Goal: Check status: Check status

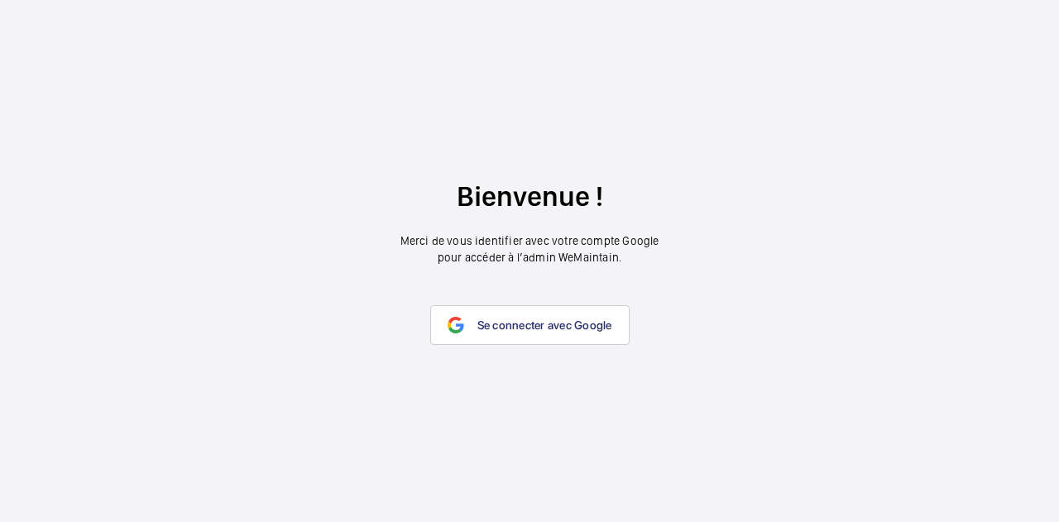
click at [545, 349] on wm-front-google-login "Bienvenue ! Merci de vous identifier avec votre compte Google pour accéder à l’…" at bounding box center [529, 261] width 1059 height 522
click at [563, 333] on link "Se connecter avec Google" at bounding box center [529, 325] width 199 height 40
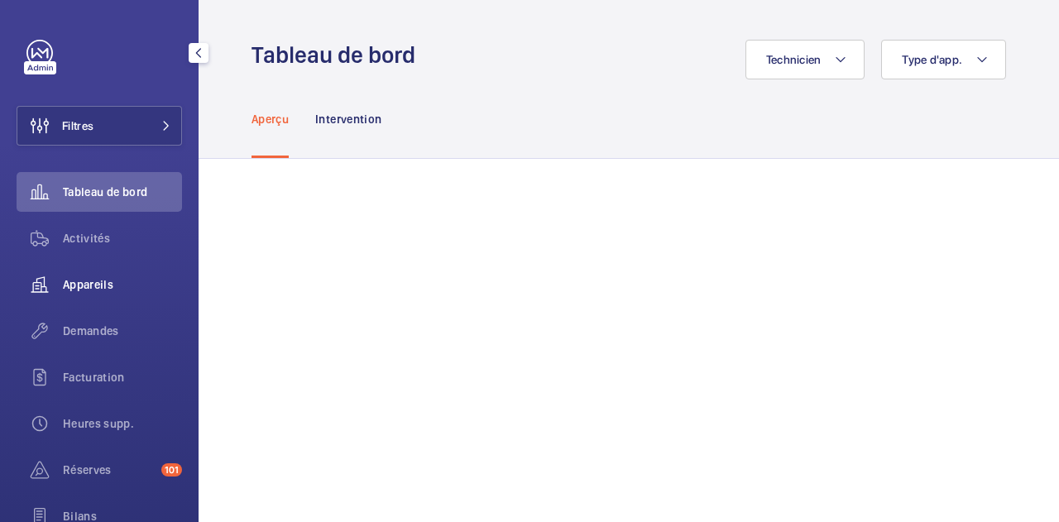
click at [92, 284] on span "Appareils" at bounding box center [122, 284] width 119 height 17
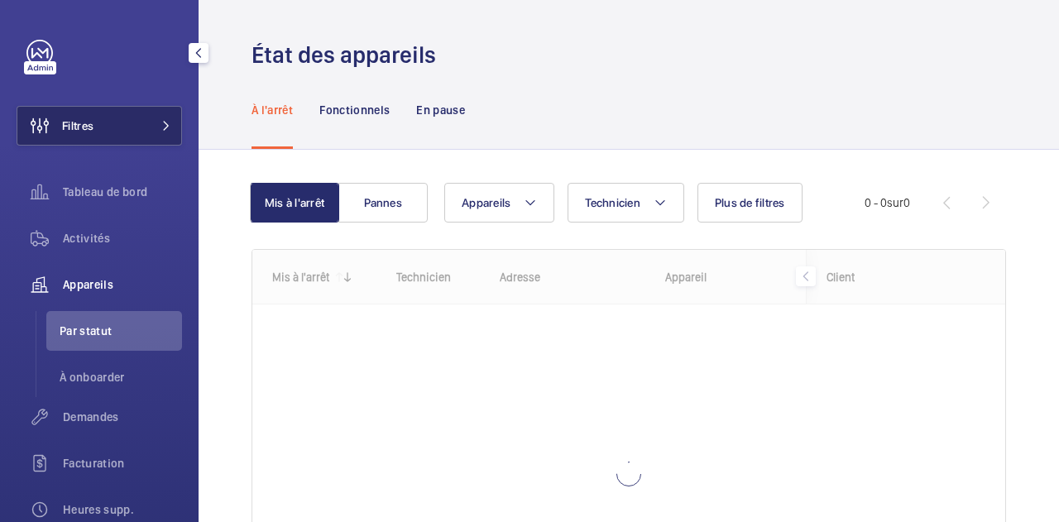
click at [137, 115] on button "Filtres" at bounding box center [99, 126] width 165 height 40
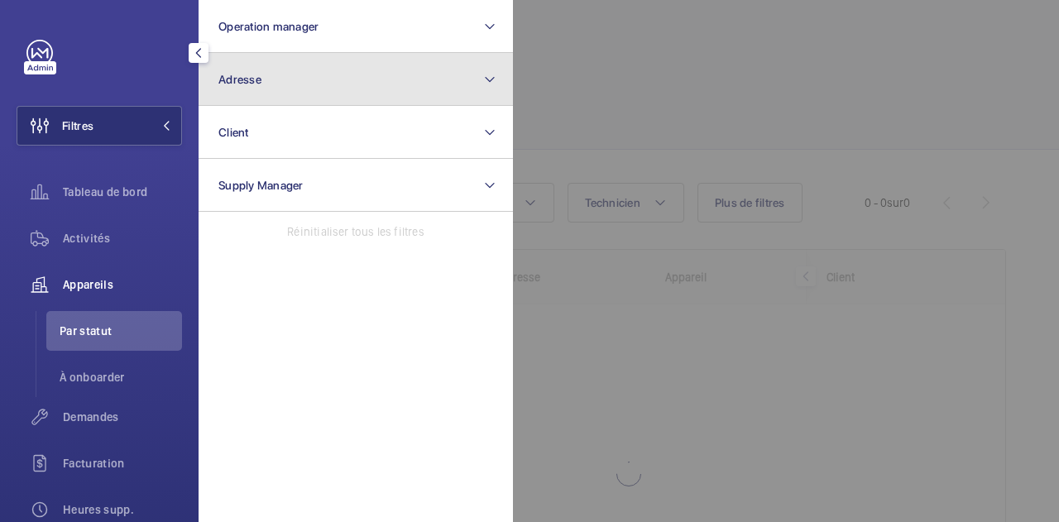
click at [246, 73] on span "Adresse" at bounding box center [239, 79] width 43 height 13
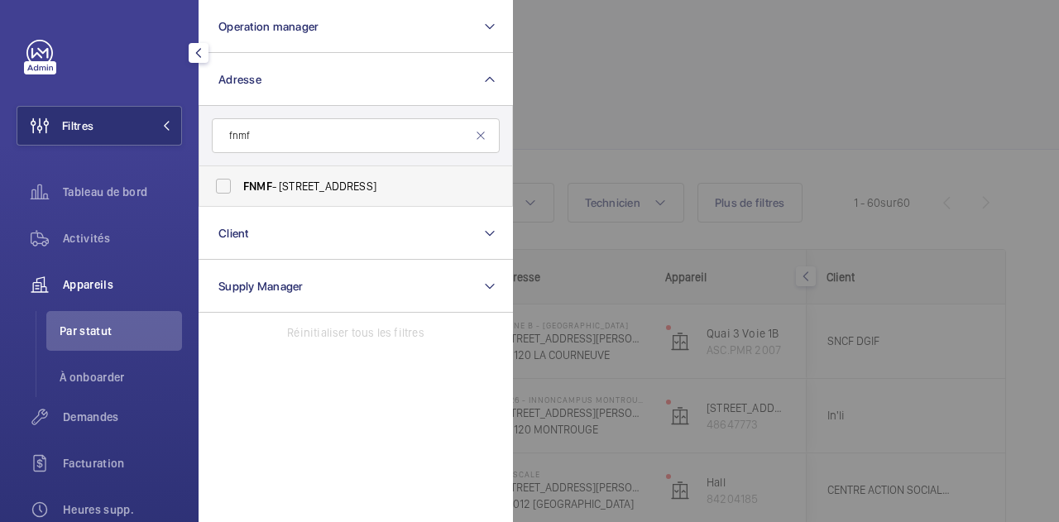
type input "fnmf"
click at [213, 185] on label "FNMF - [STREET_ADDRESS]" at bounding box center [343, 186] width 288 height 40
click at [213, 185] on input "FNMF - [STREET_ADDRESS]" at bounding box center [223, 186] width 33 height 33
checkbox input "true"
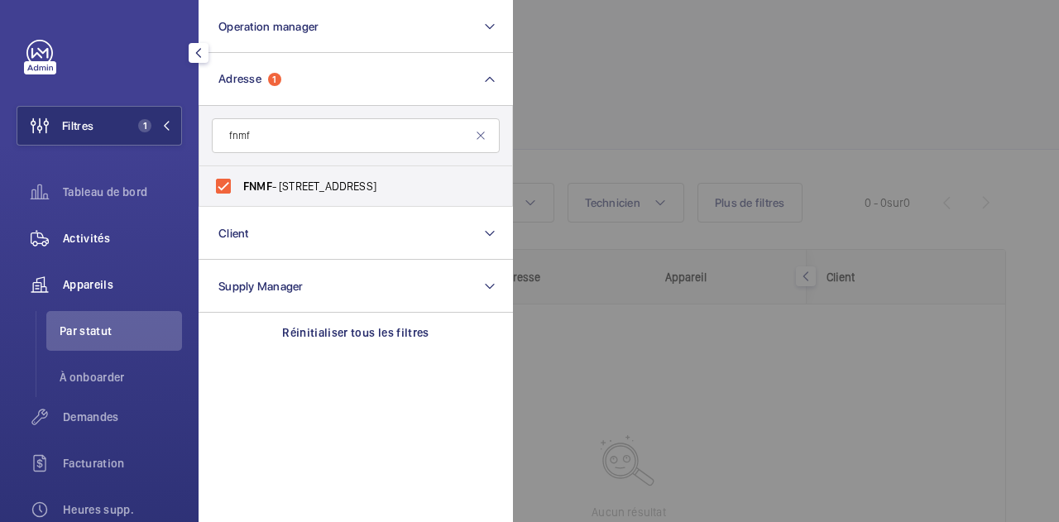
click at [105, 242] on span "Activités" at bounding box center [122, 238] width 119 height 17
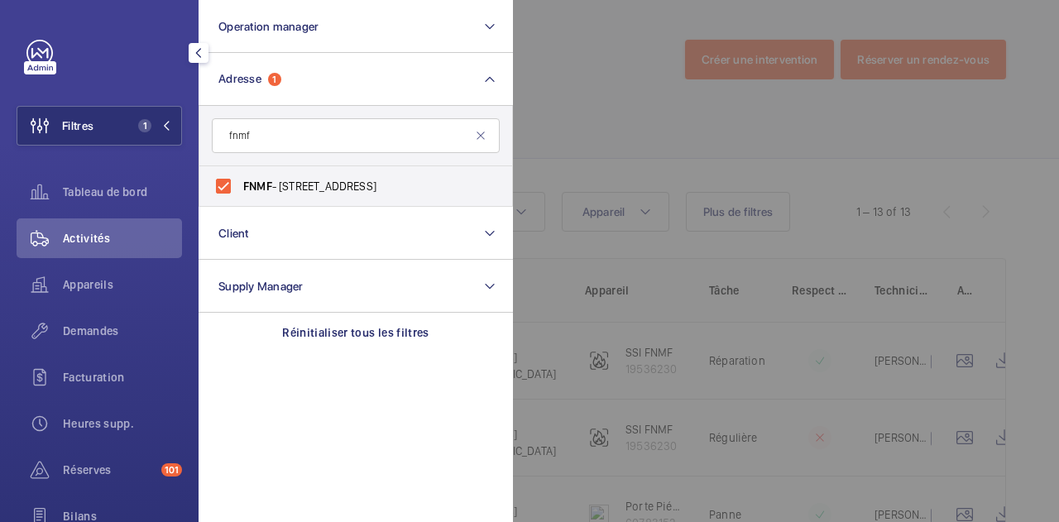
click at [623, 77] on div at bounding box center [1042, 261] width 1059 height 522
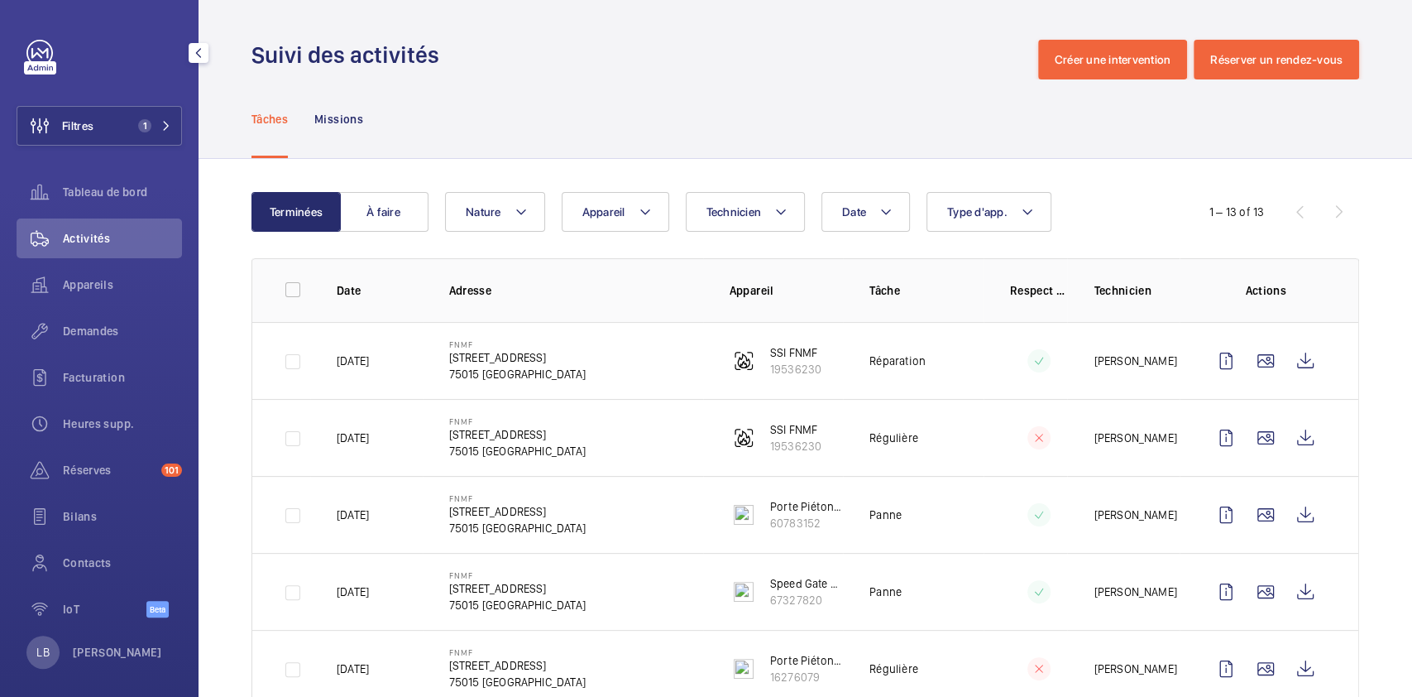
drag, startPoint x: 899, startPoint y: 24, endPoint x: 785, endPoint y: 65, distance: 121.2
click at [785, 65] on div "Suivi des activités Créer une intervention Réserver un rendez-vous" at bounding box center [806, 60] width 1108 height 40
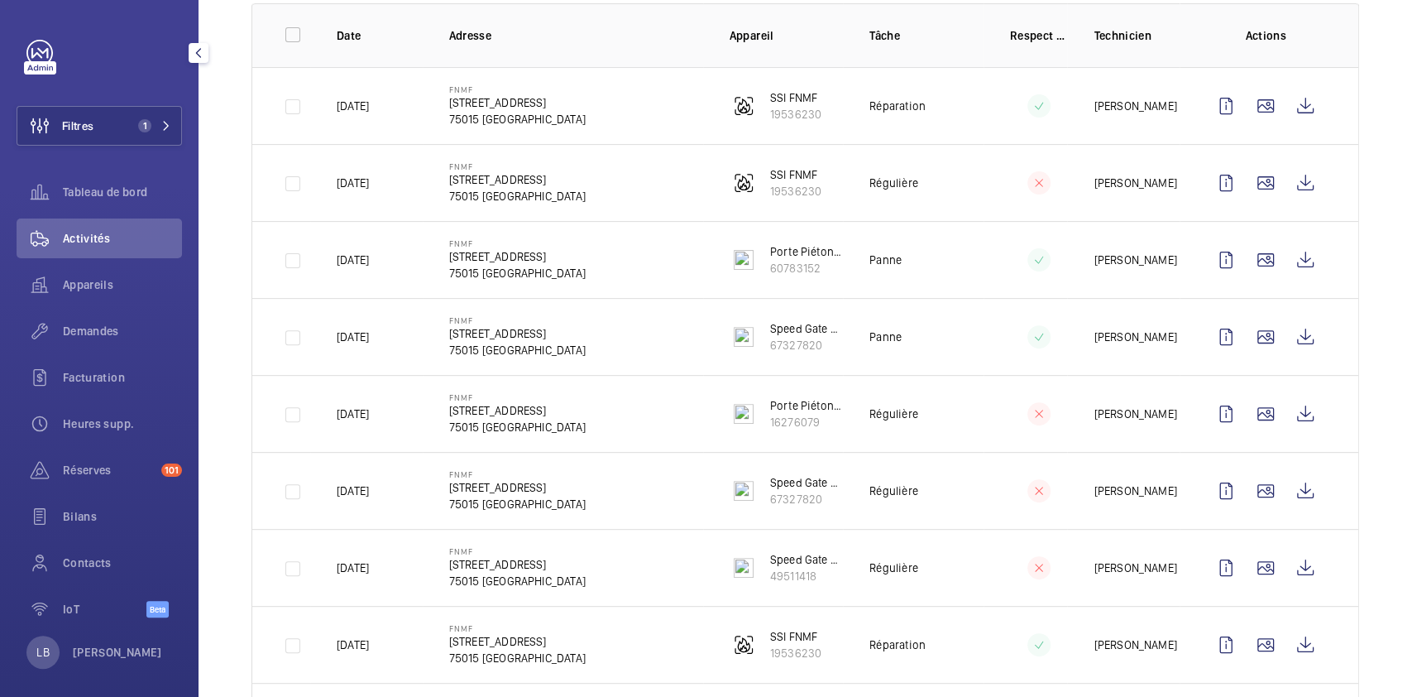
scroll to position [271, 0]
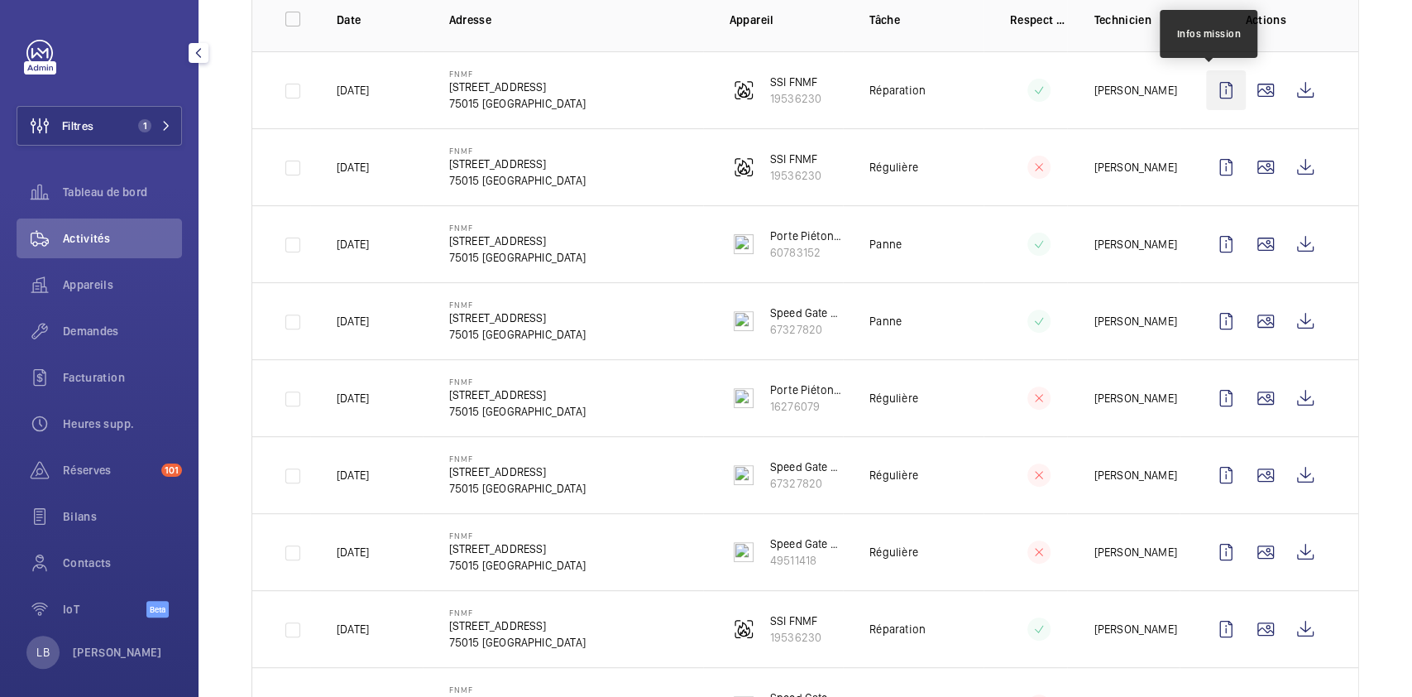
click at [1058, 86] on wm-front-icon-button at bounding box center [1226, 90] width 40 height 40
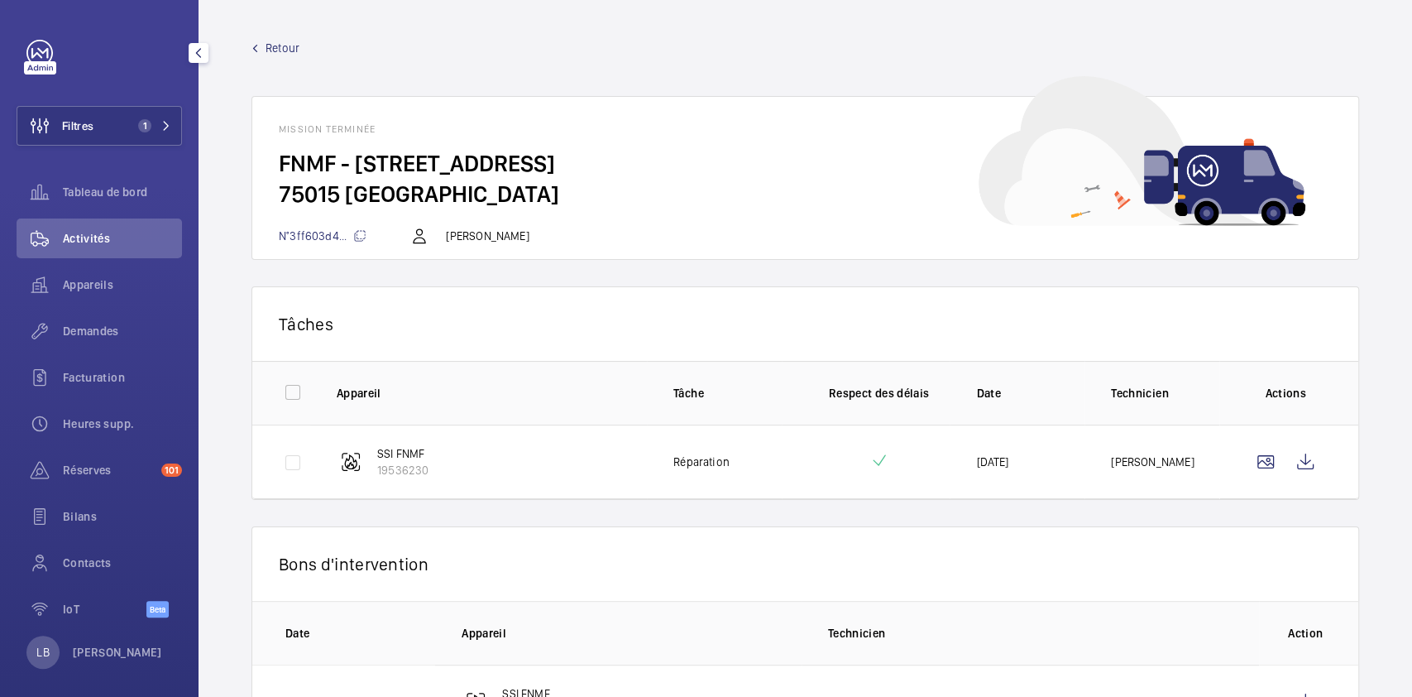
scroll to position [81, 0]
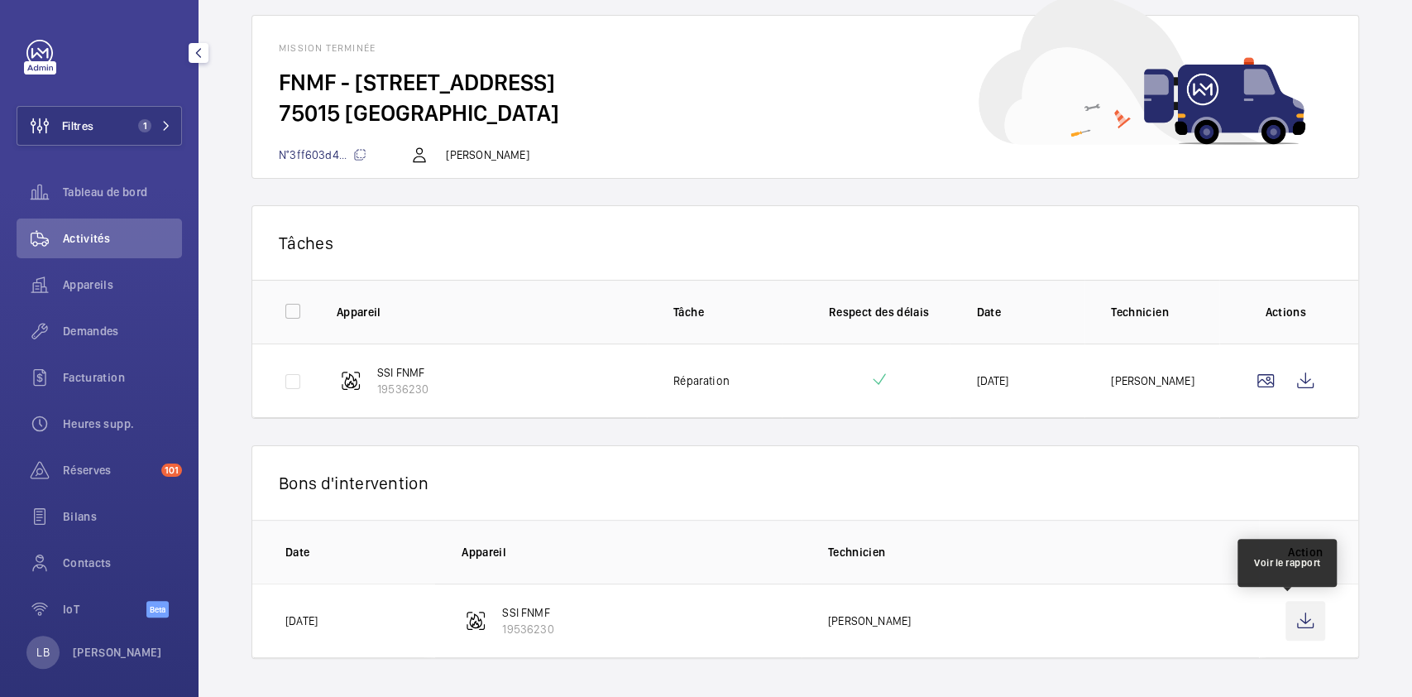
click at [1058, 521] on wm-front-icon-button at bounding box center [1306, 621] width 40 height 40
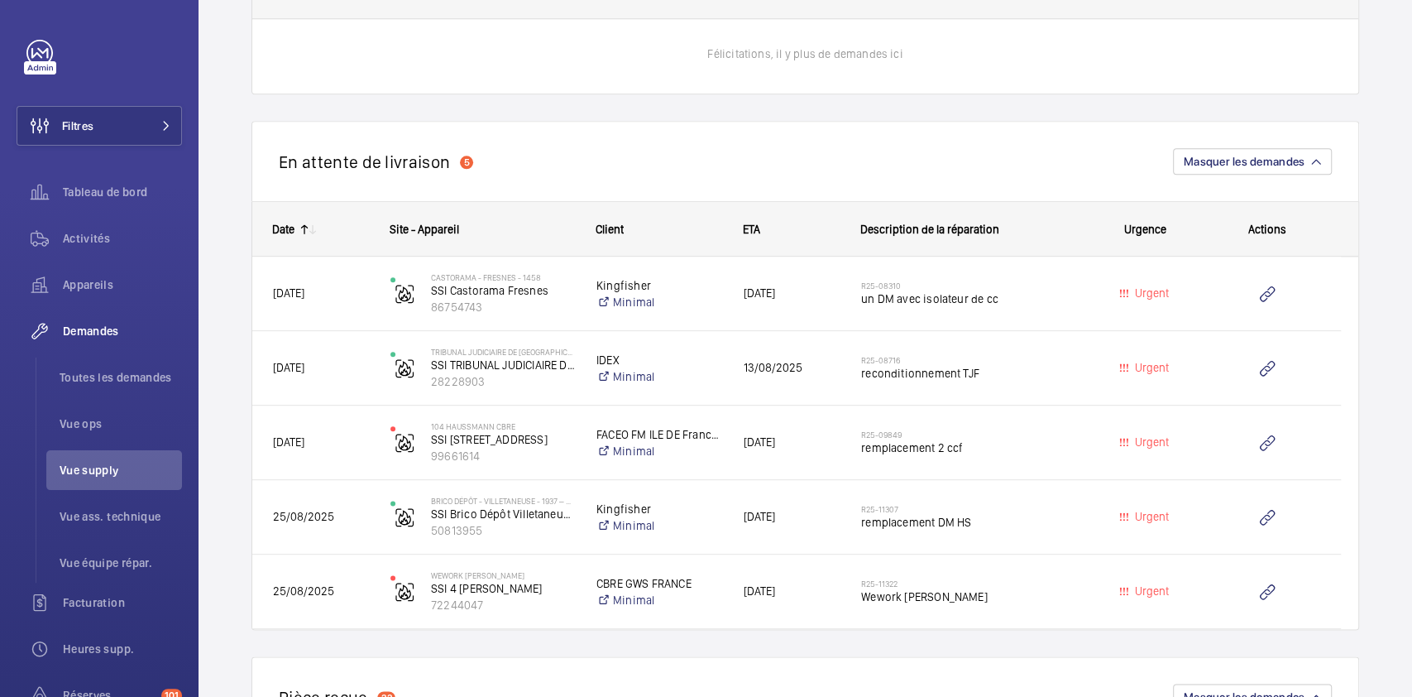
scroll to position [1119, 0]
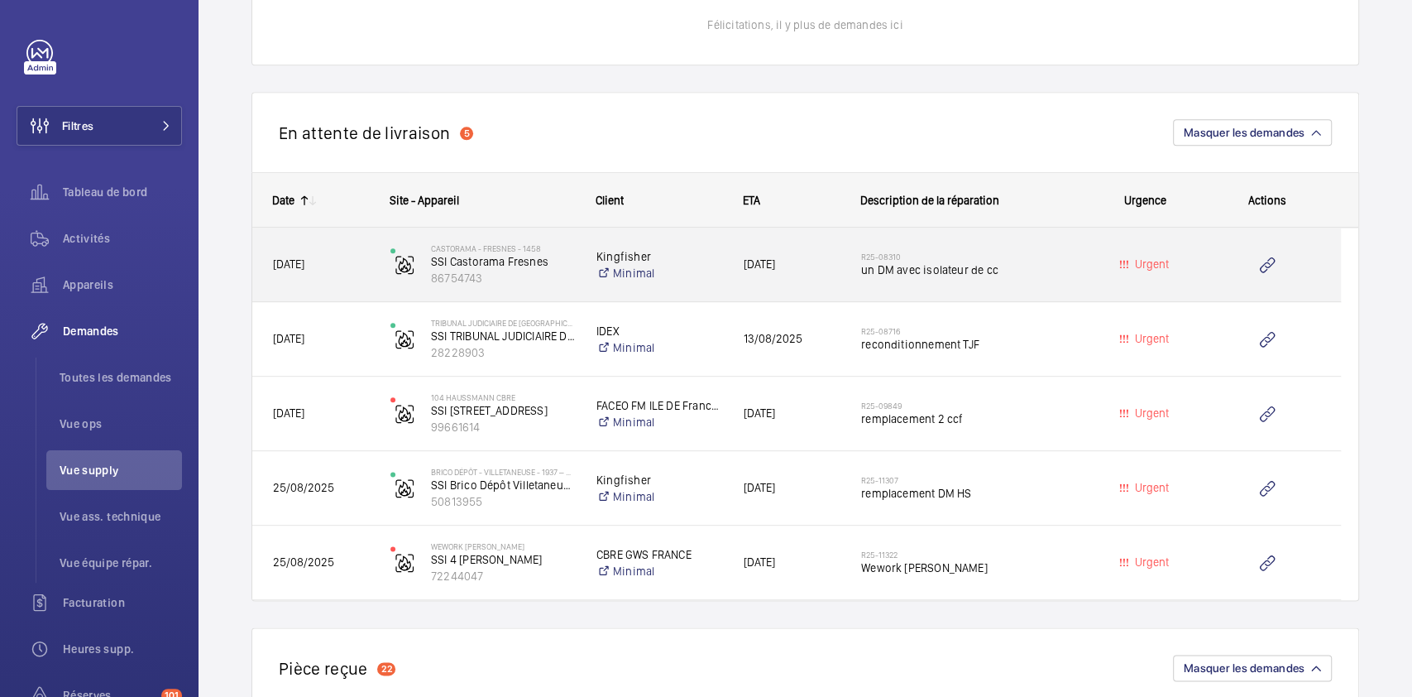
click at [1064, 264] on span "un DM avec isolateur de cc" at bounding box center [968, 269] width 214 height 17
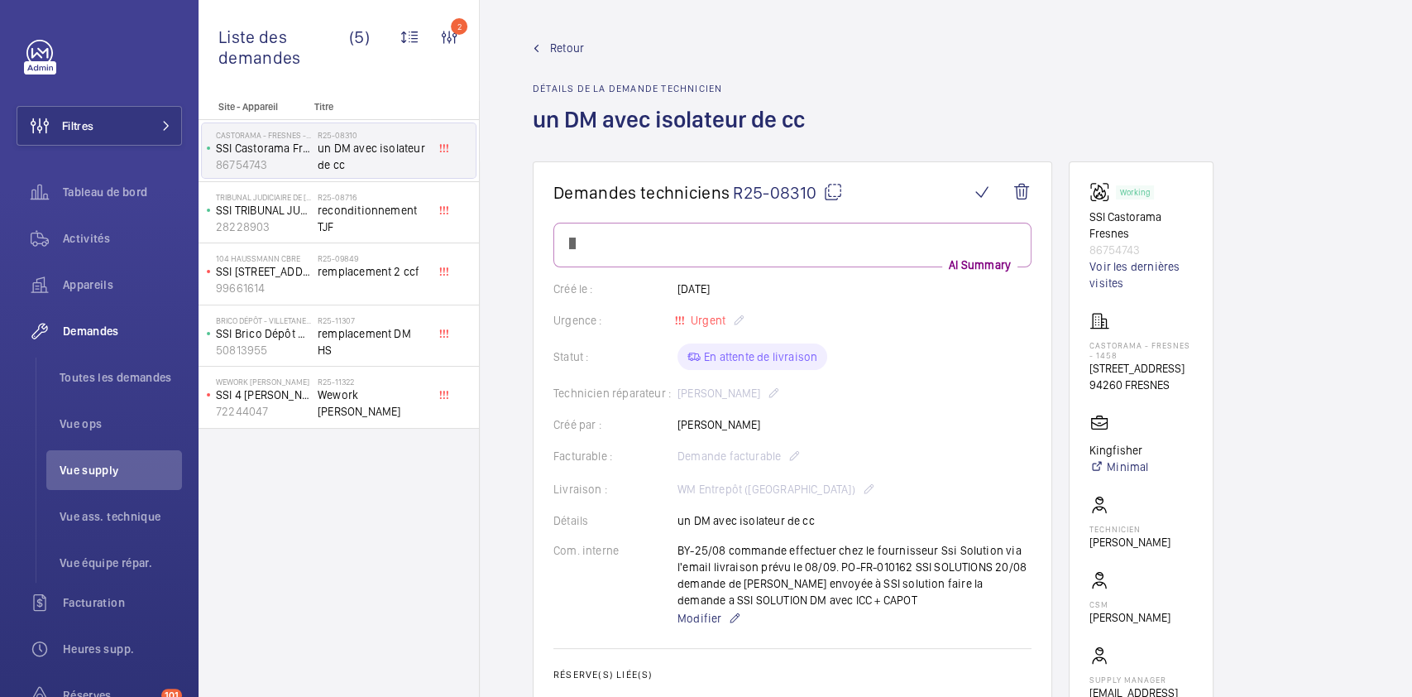
click at [837, 190] on mat-icon at bounding box center [833, 192] width 20 height 20
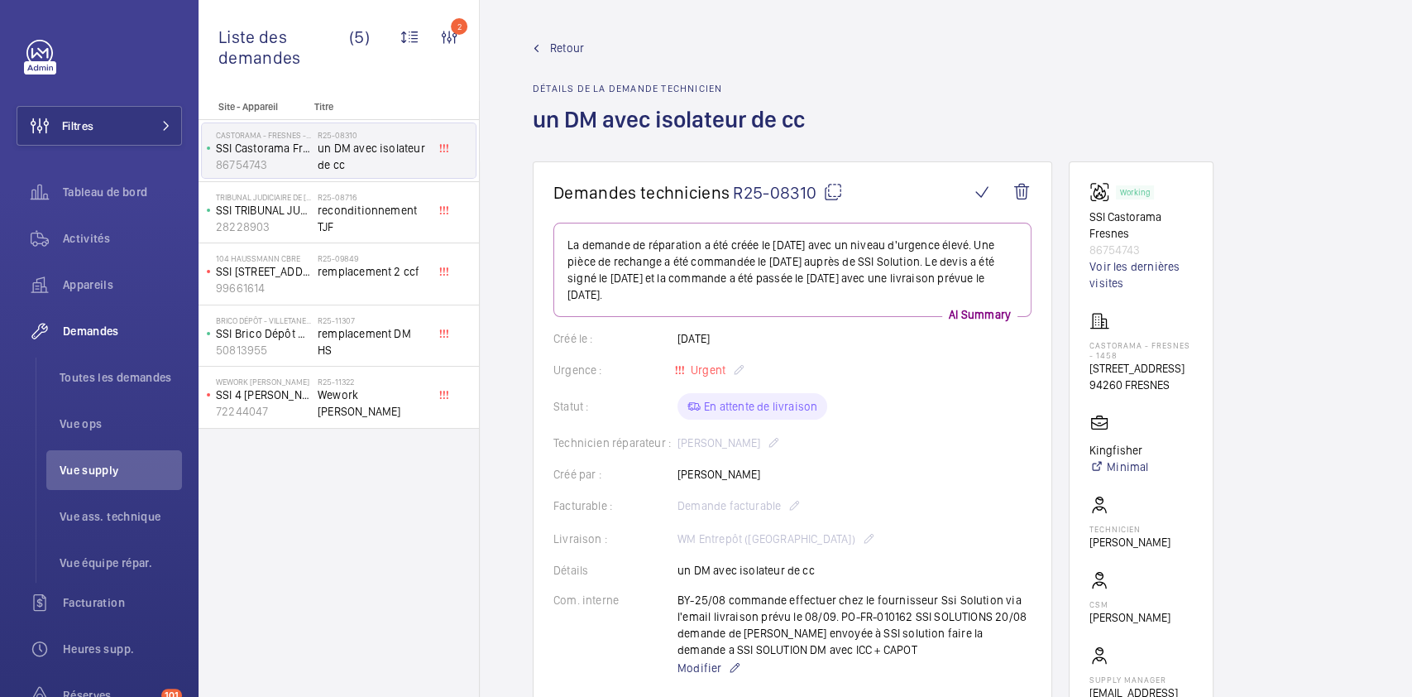
click at [548, 43] on link "Retour" at bounding box center [674, 48] width 282 height 17
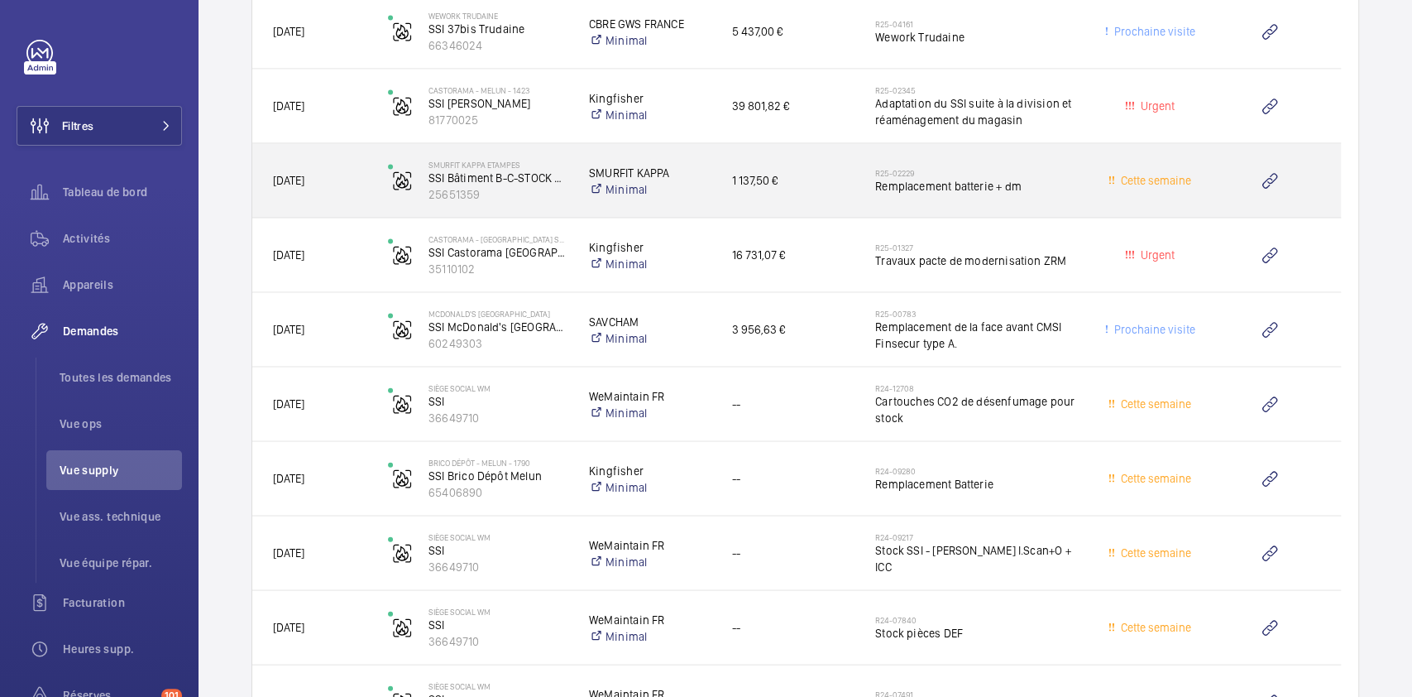
scroll to position [2260, 0]
